Goal: Information Seeking & Learning: Learn about a topic

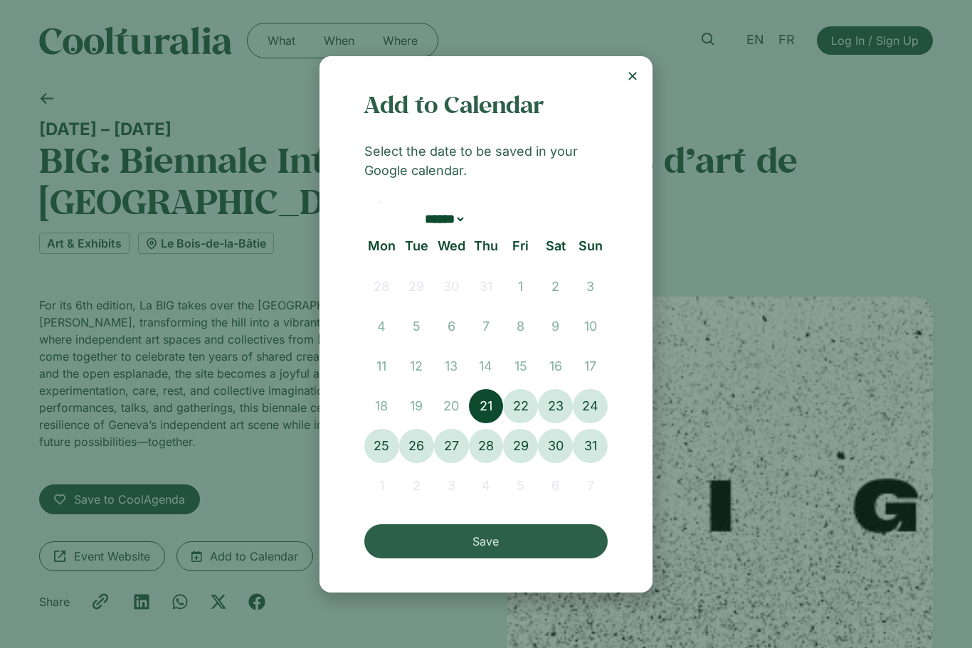
click at [502, 550] on span "Save" at bounding box center [486, 541] width 226 height 17
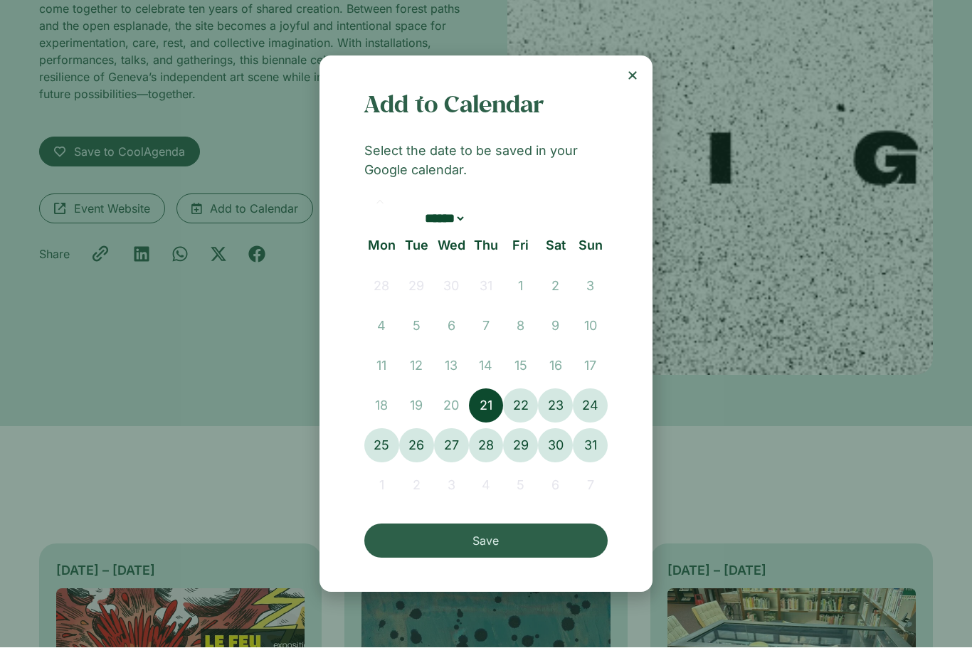
scroll to position [348, 0]
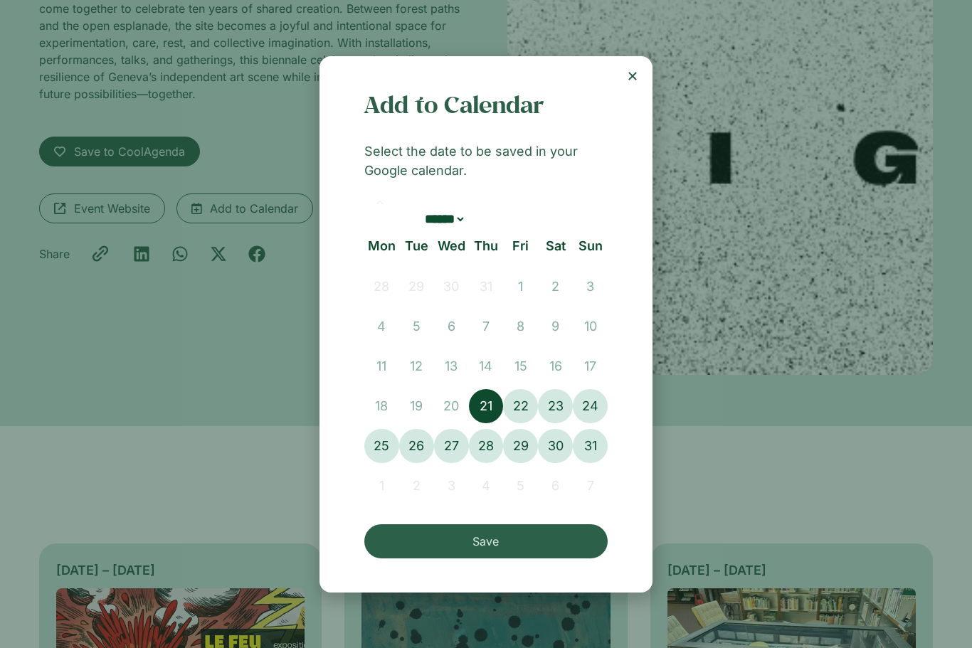
click at [637, 74] on icon "Close" at bounding box center [632, 75] width 11 height 11
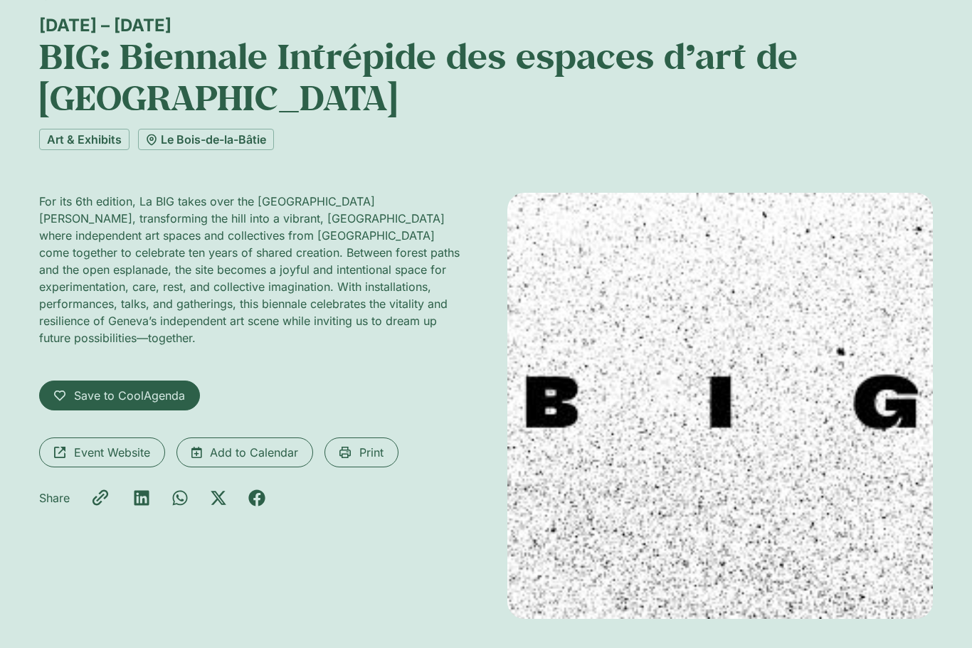
scroll to position [105, 0]
click at [115, 443] on span "Event Website" at bounding box center [112, 451] width 76 height 17
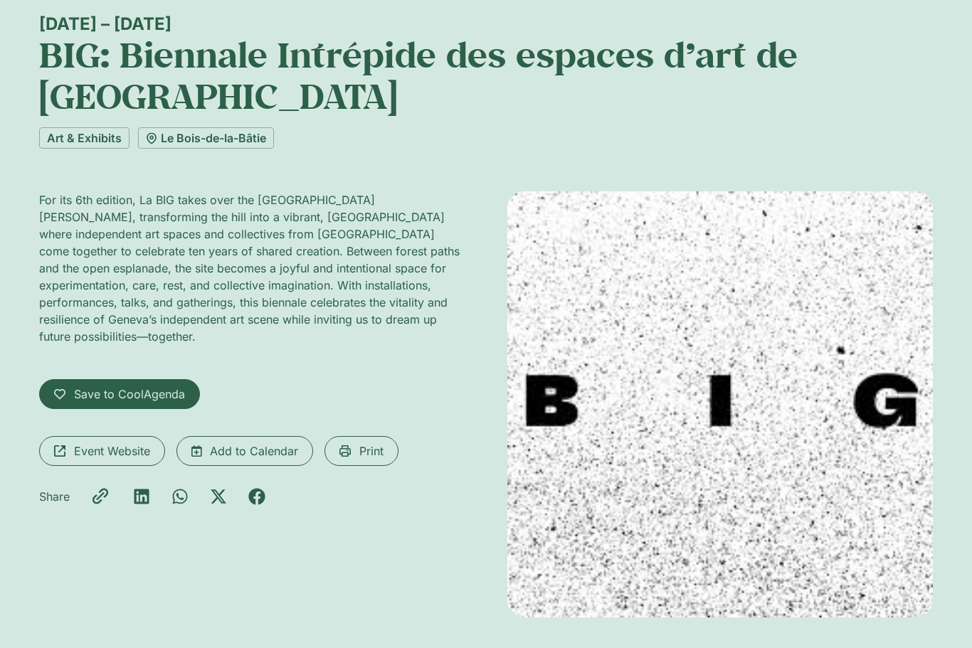
click at [240, 127] on link "Le Bois-de-la-Bâtie" at bounding box center [206, 137] width 136 height 21
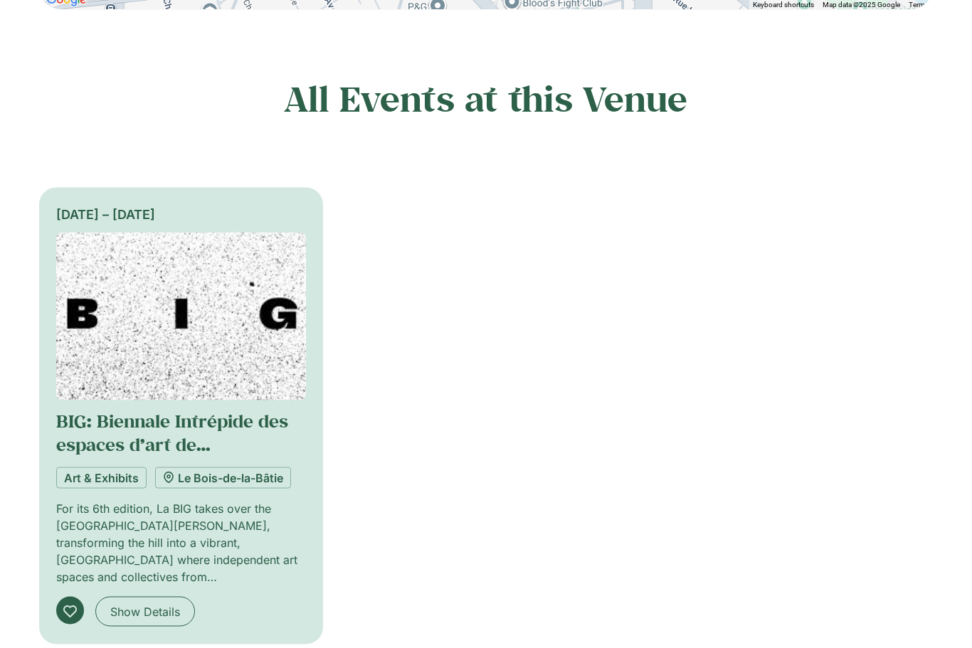
scroll to position [690, 0]
click at [142, 615] on span "Show Details" at bounding box center [145, 610] width 70 height 17
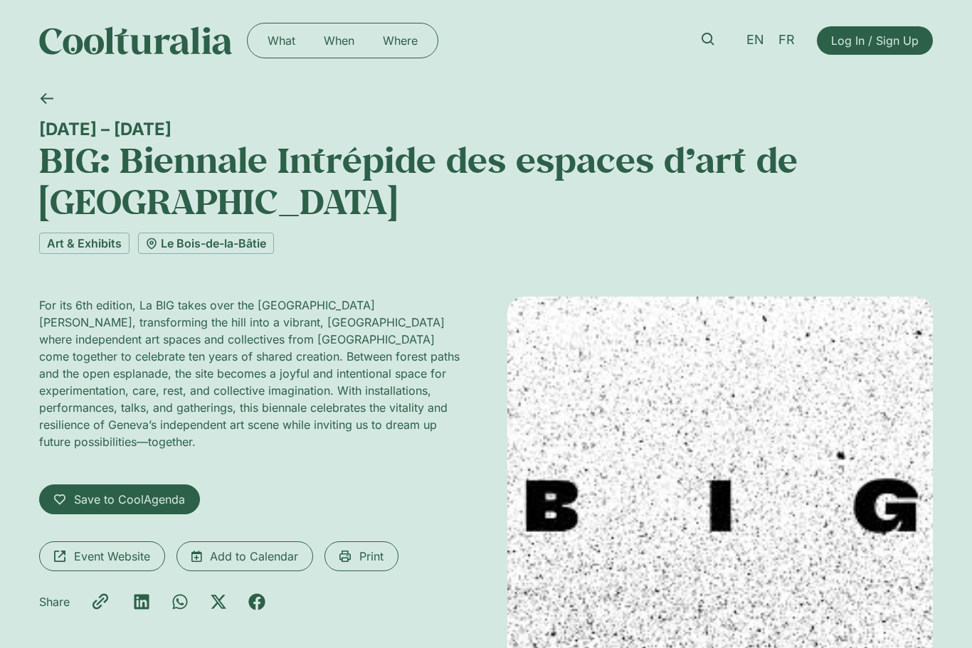
click at [82, 233] on link "Art & Exhibits" at bounding box center [84, 243] width 90 height 21
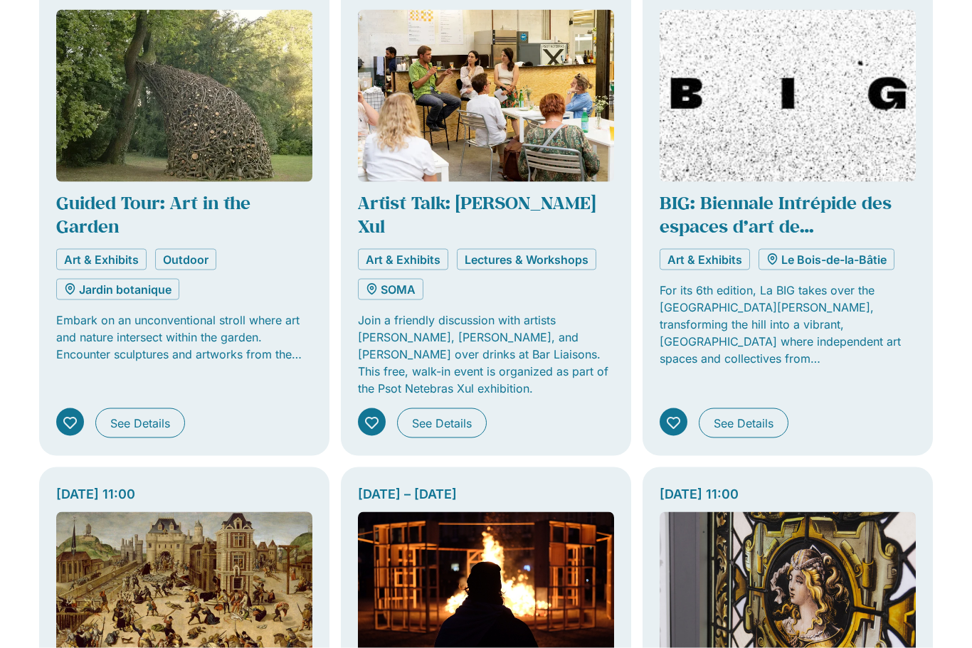
scroll to position [519, 0]
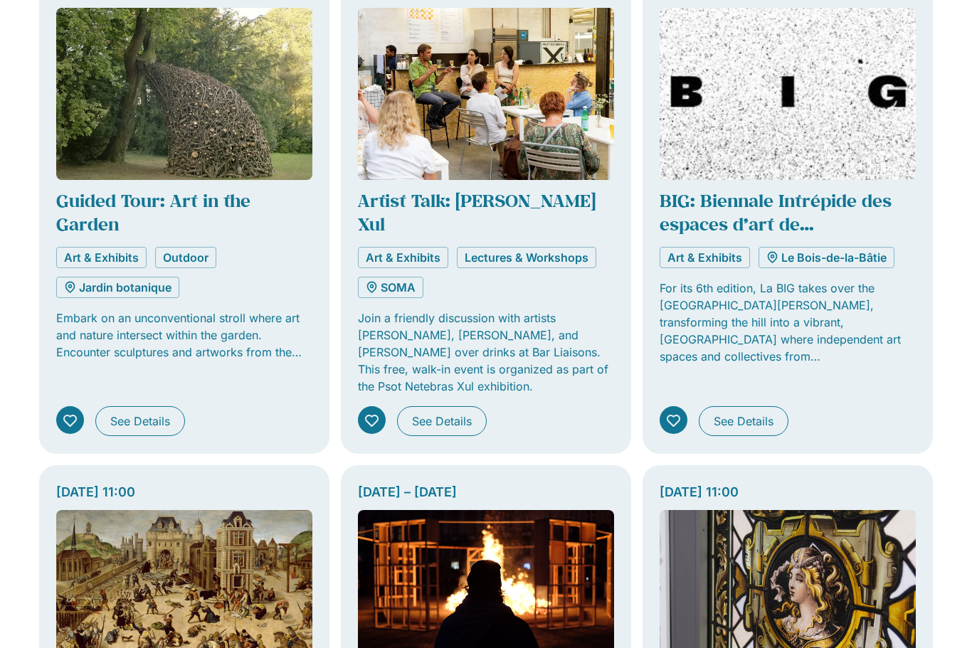
click at [752, 413] on span "See Details" at bounding box center [743, 421] width 60 height 17
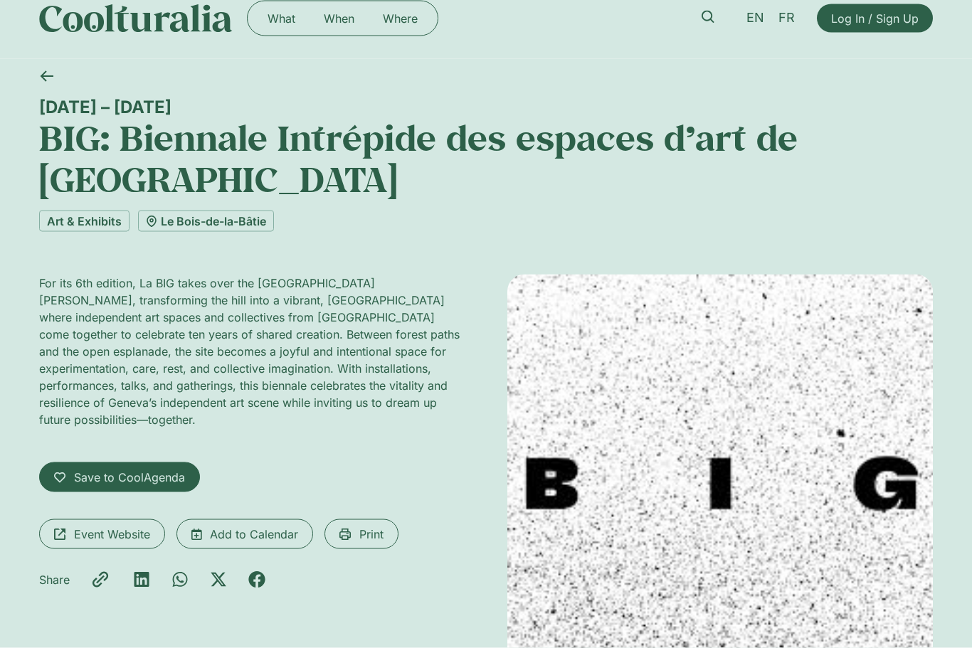
scroll to position [23, 0]
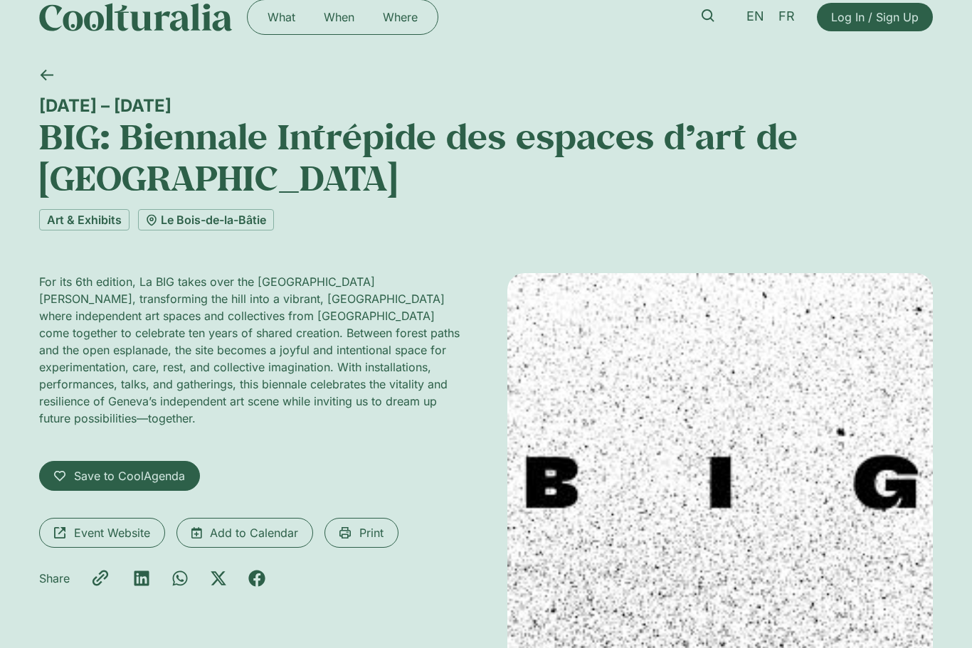
click at [400, 23] on link "Where" at bounding box center [399, 17] width 63 height 23
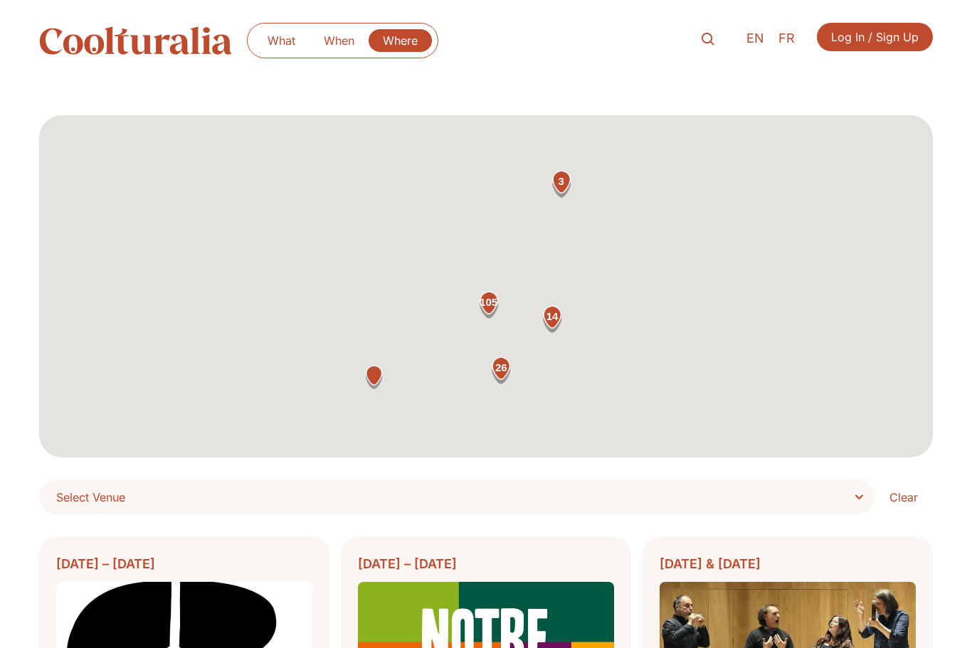
click at [753, 35] on span "EN" at bounding box center [755, 38] width 18 height 15
